Goal: Communication & Community: Answer question/provide support

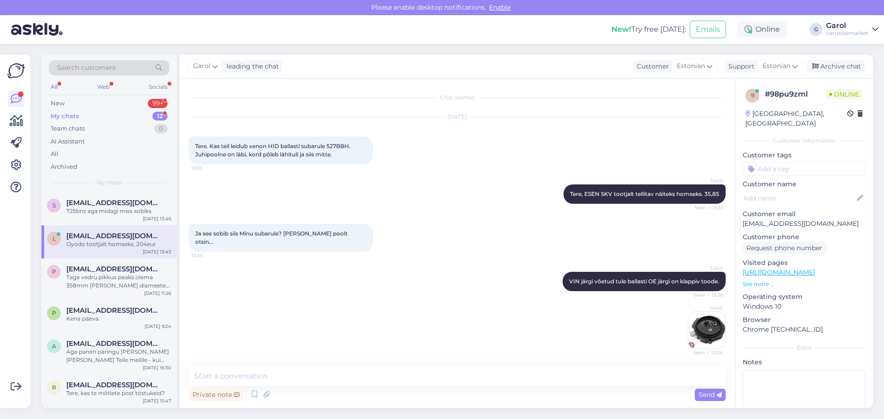
scroll to position [1121, 0]
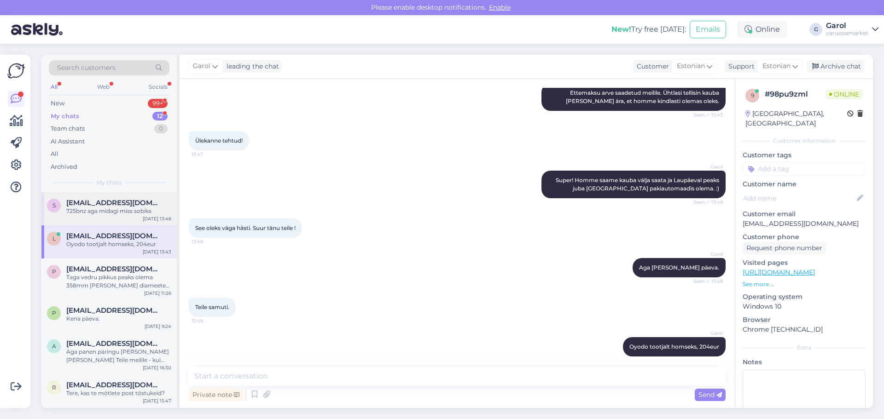
click at [118, 204] on span "[EMAIL_ADDRESS][DOMAIN_NAME]" at bounding box center [114, 203] width 96 height 8
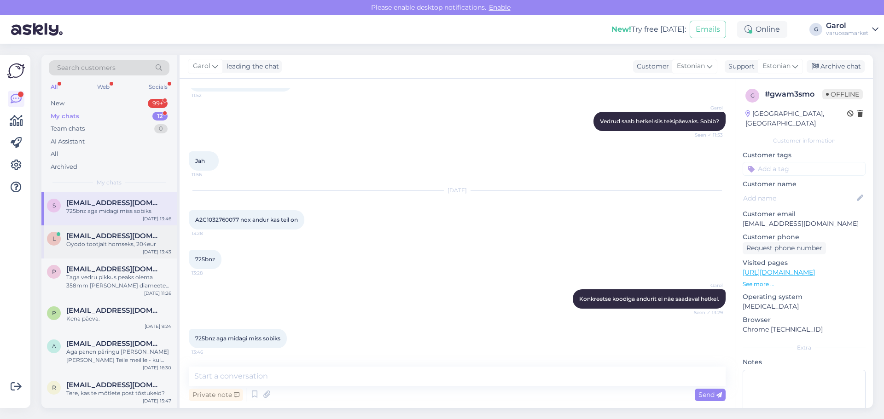
click at [111, 242] on div "Oyodo tootjalt homseks, 204eur" at bounding box center [118, 244] width 105 height 8
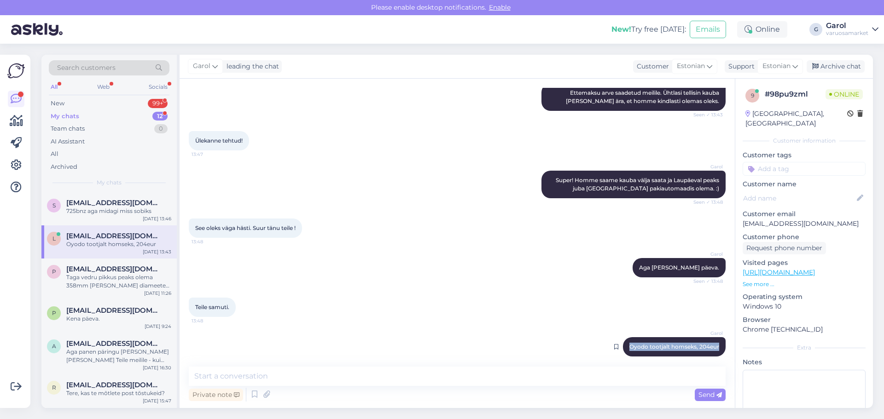
drag, startPoint x: 623, startPoint y: 338, endPoint x: 714, endPoint y: 336, distance: 91.2
click at [714, 337] on div "Garol Oyodo tootjalt homseks, 204eur 13:49" at bounding box center [674, 346] width 103 height 19
copy span "Oyodo tootjalt homseks, 204eur"
click at [556, 375] on textarea at bounding box center [457, 376] width 537 height 19
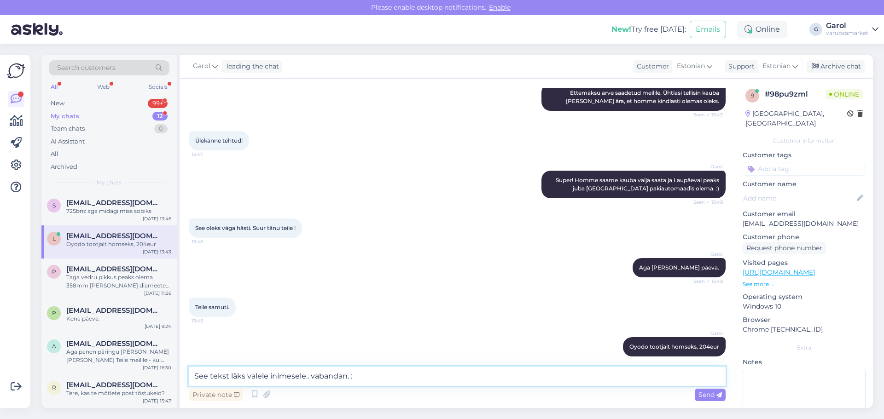
type textarea "See tekst läks valele inimesele.. vabandan."
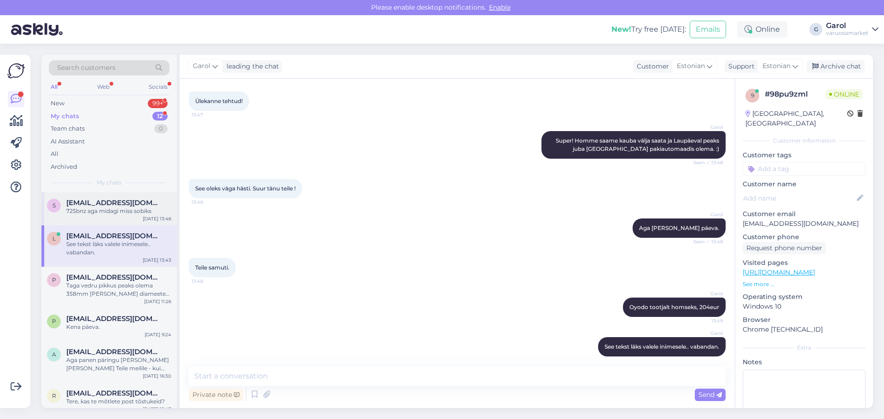
click at [121, 209] on div "725bnz aga midagi miss sobiks" at bounding box center [118, 211] width 105 height 8
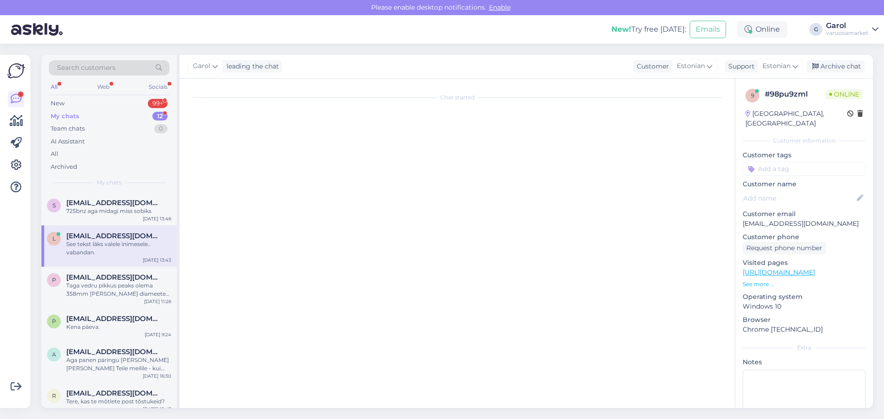
scroll to position [662, 0]
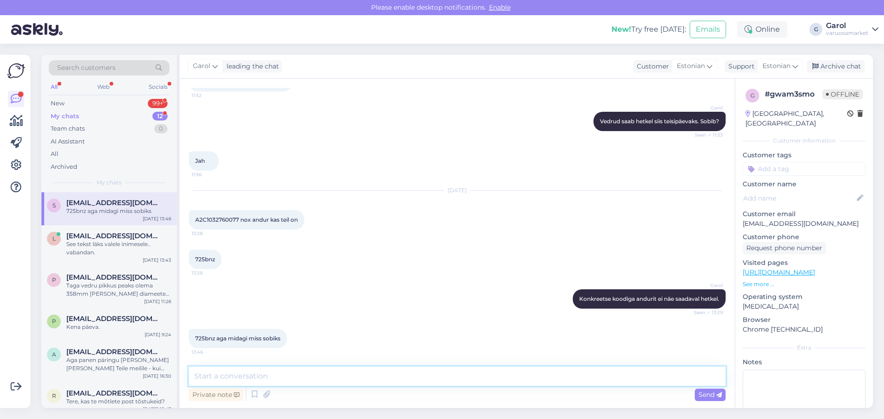
click at [292, 378] on textarea at bounding box center [457, 376] width 537 height 19
paste textarea "Oyodo tootjalt homseks, 204eur"
type textarea "Oyodo tootjalt homseks, 204eur"
